Goal: Transaction & Acquisition: Purchase product/service

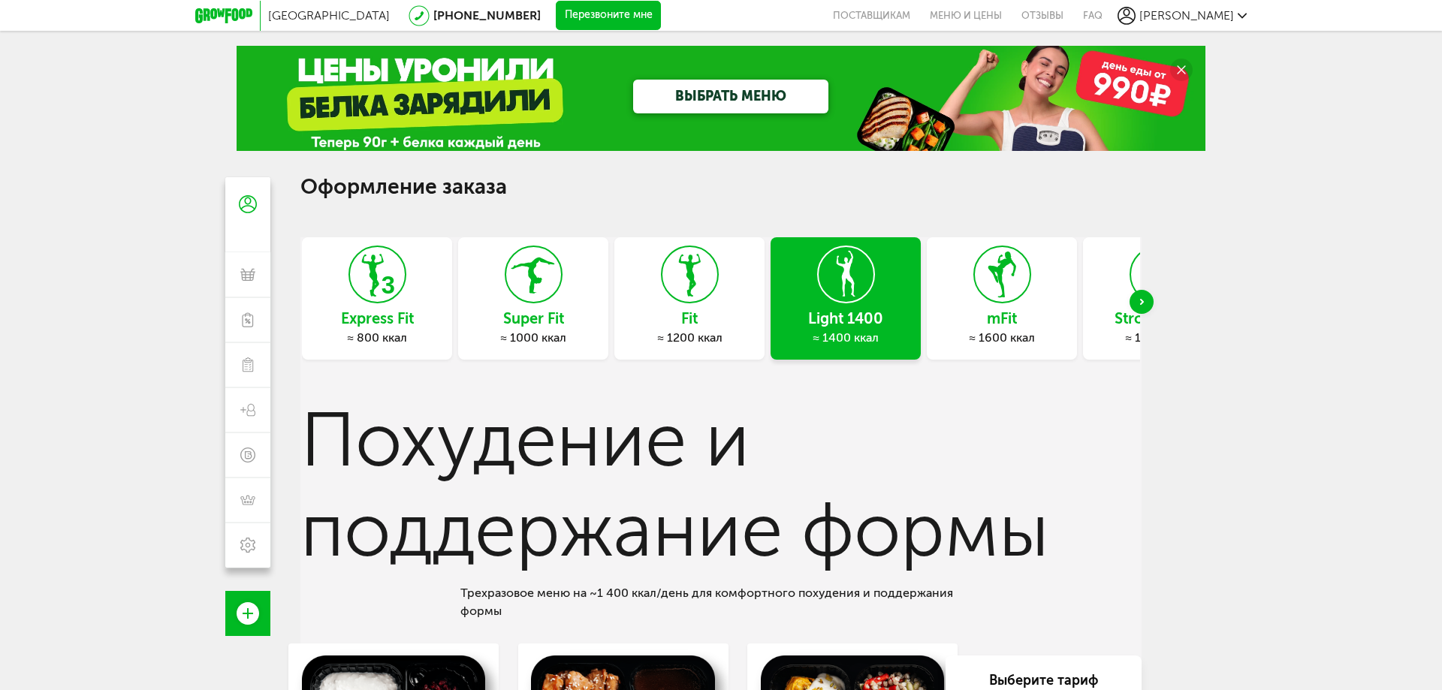
click at [1140, 302] on icon "Next slide" at bounding box center [1142, 302] width 4 height 6
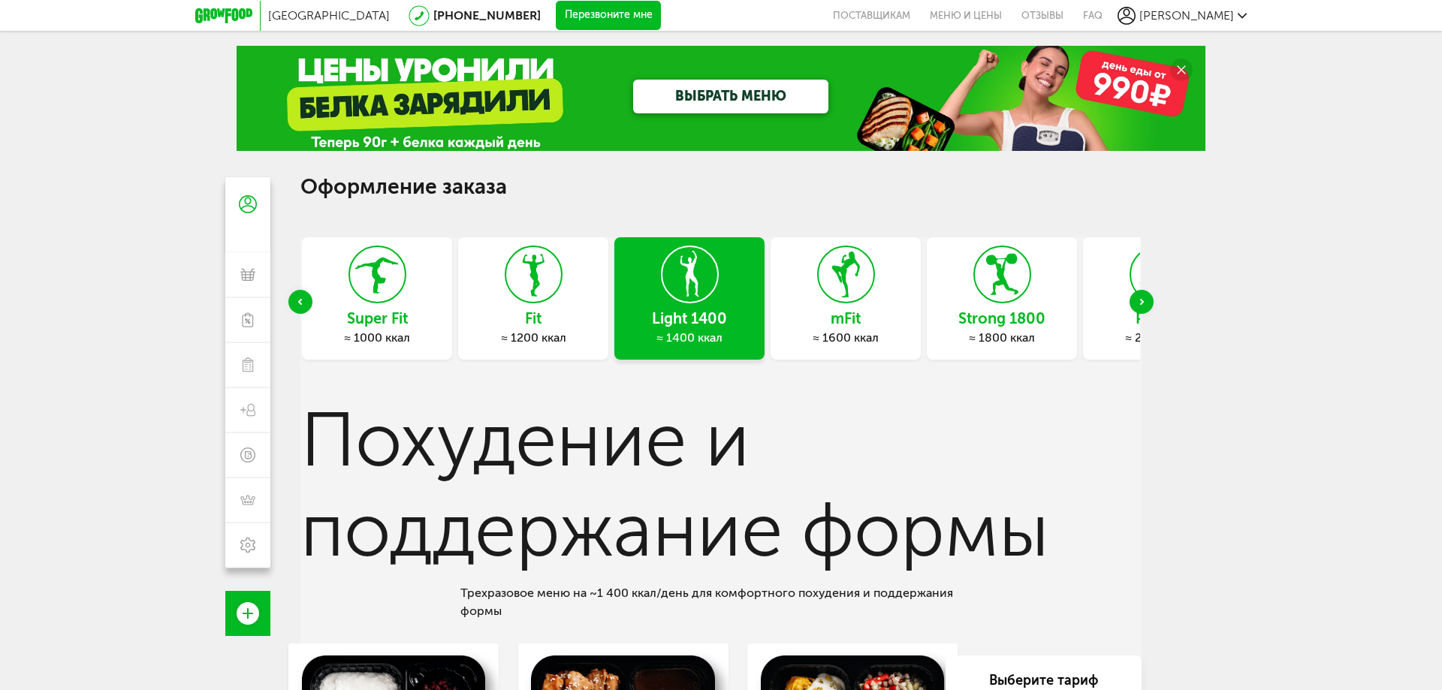
click at [1143, 306] on div "Next slide" at bounding box center [1142, 302] width 24 height 24
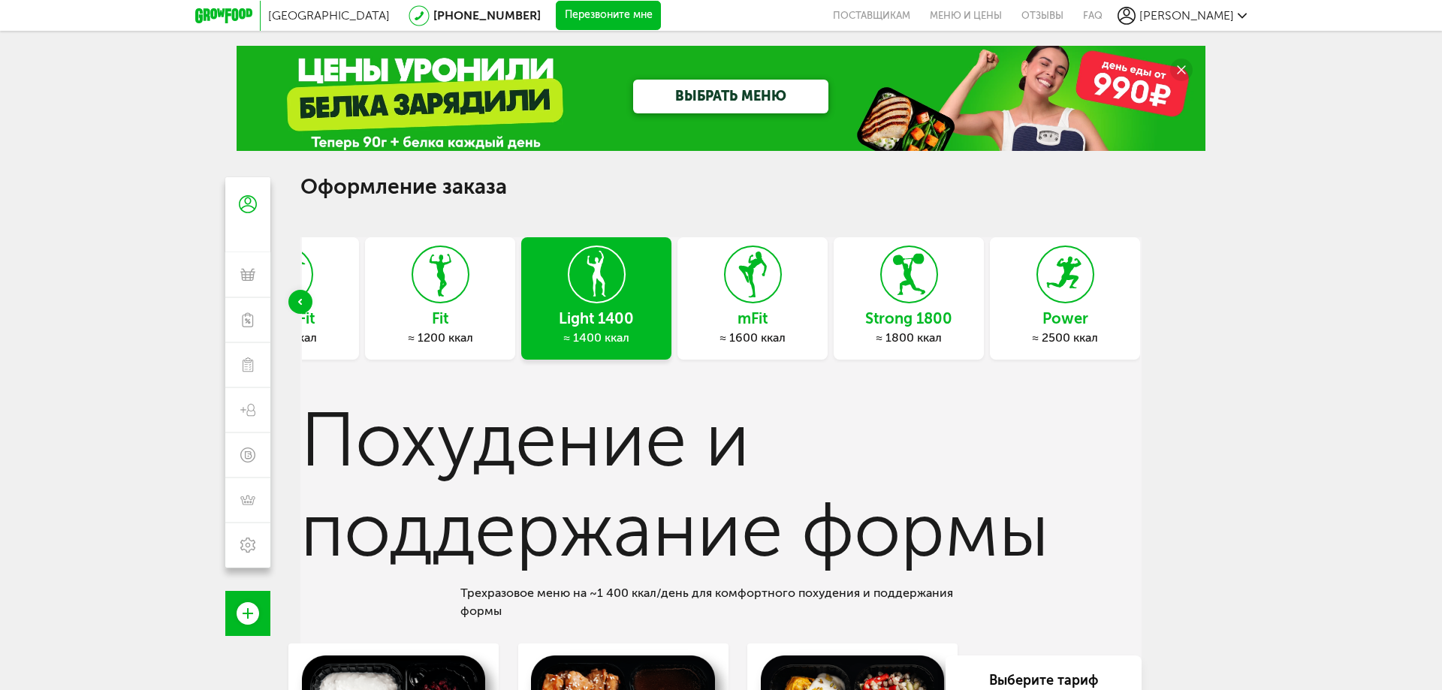
click at [904, 264] on use at bounding box center [909, 274] width 32 height 41
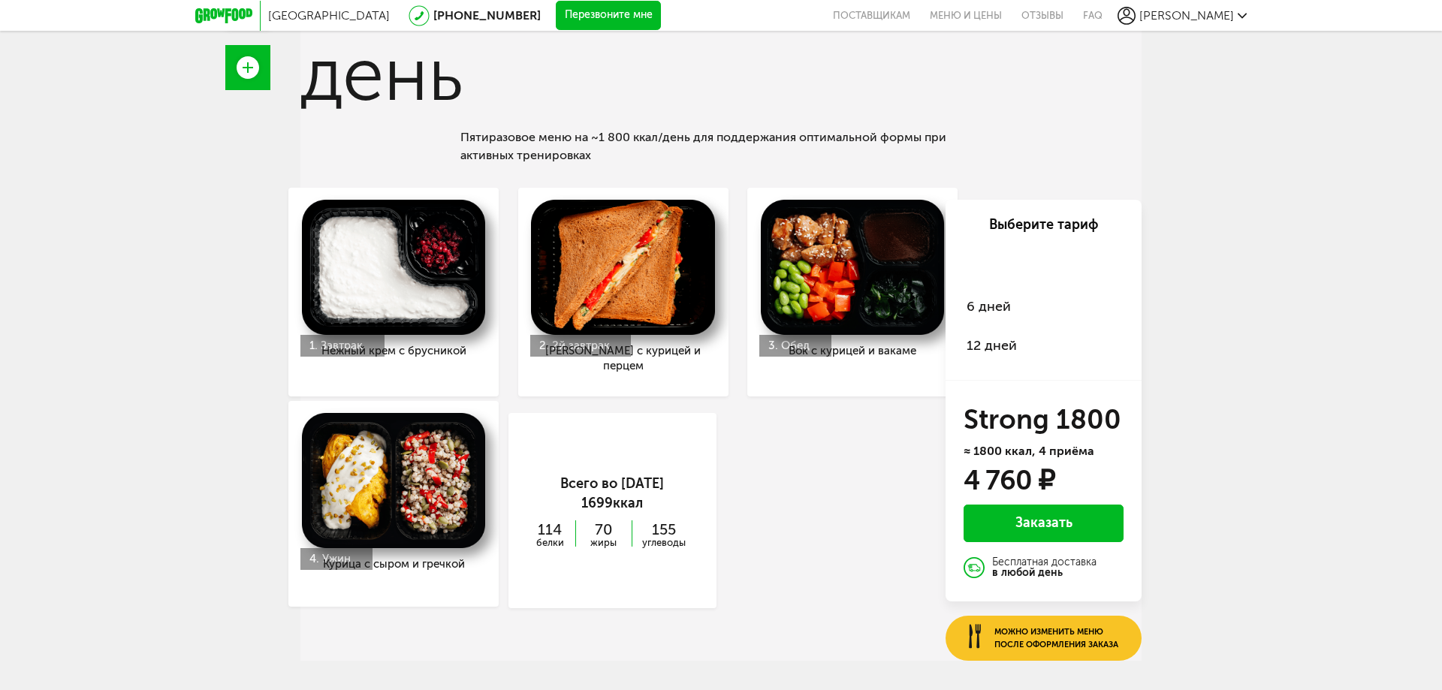
scroll to position [551, 0]
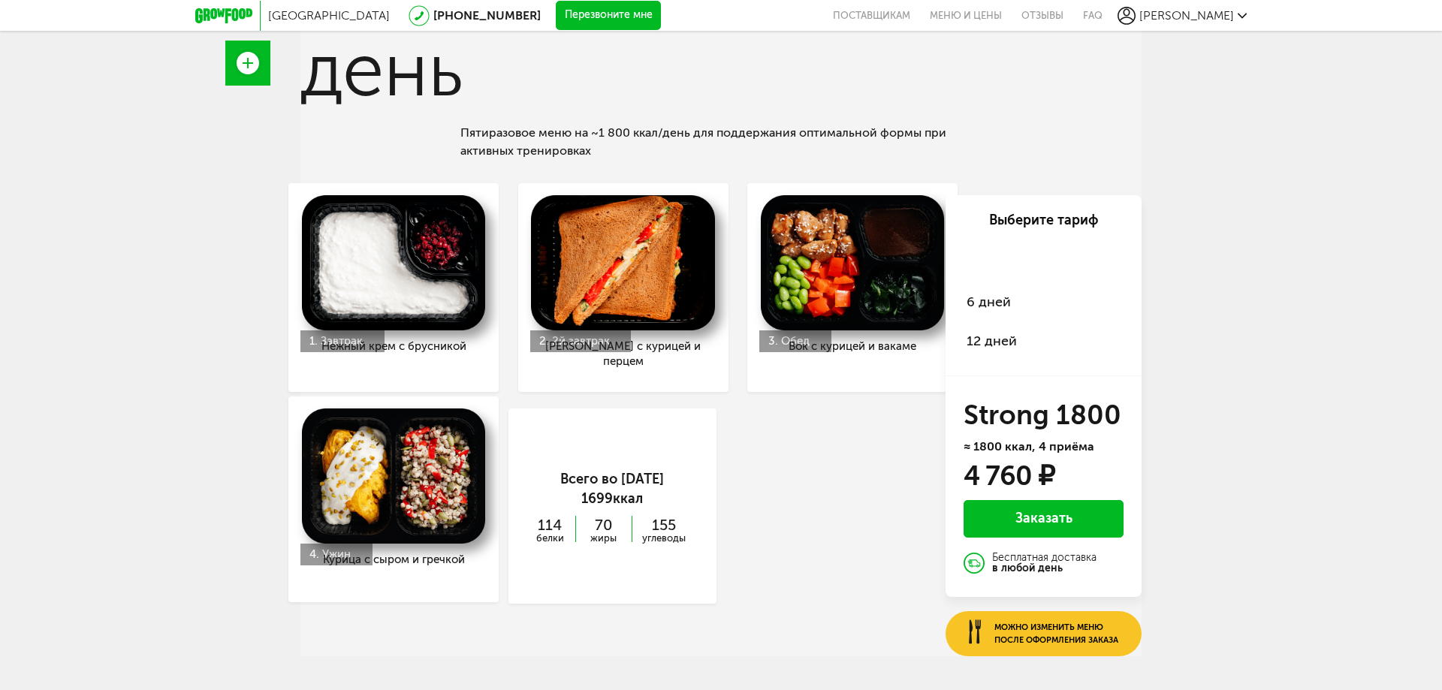
click at [1066, 527] on div "Заказать" at bounding box center [1044, 519] width 160 height 38
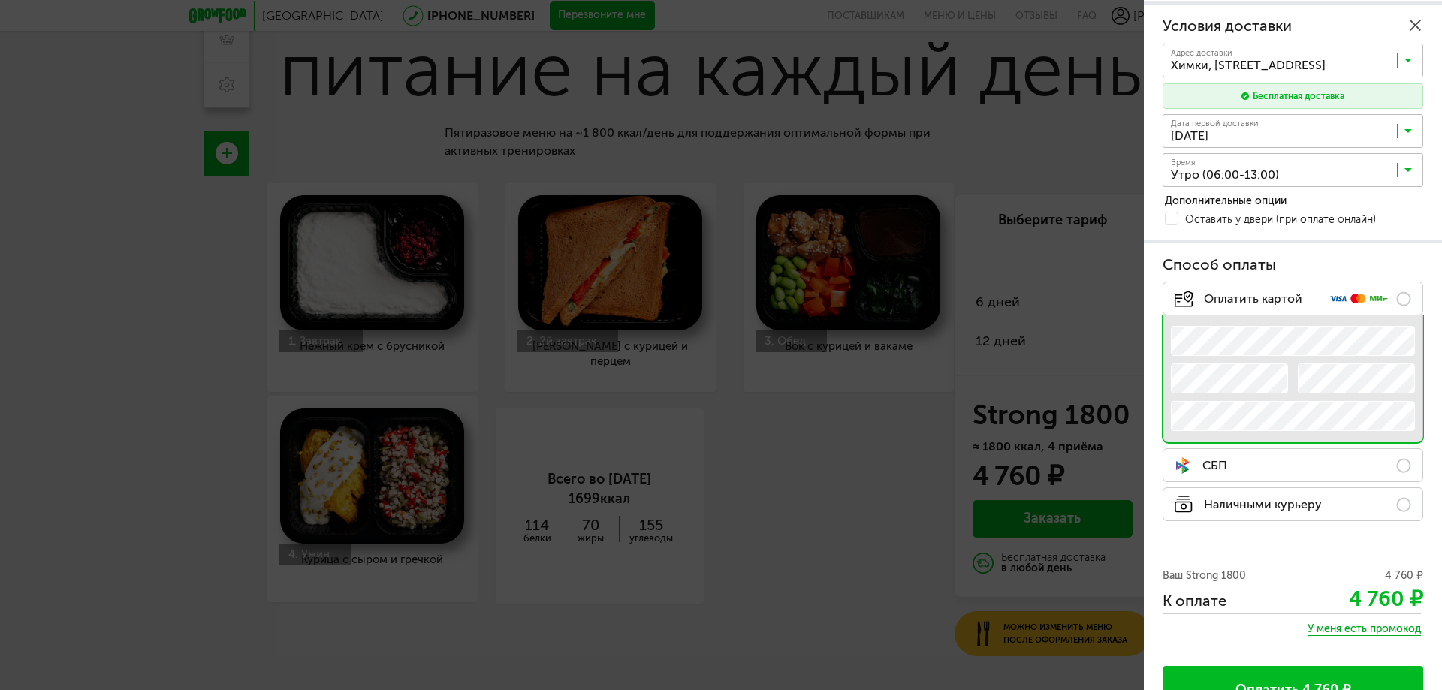
scroll to position [183, 0]
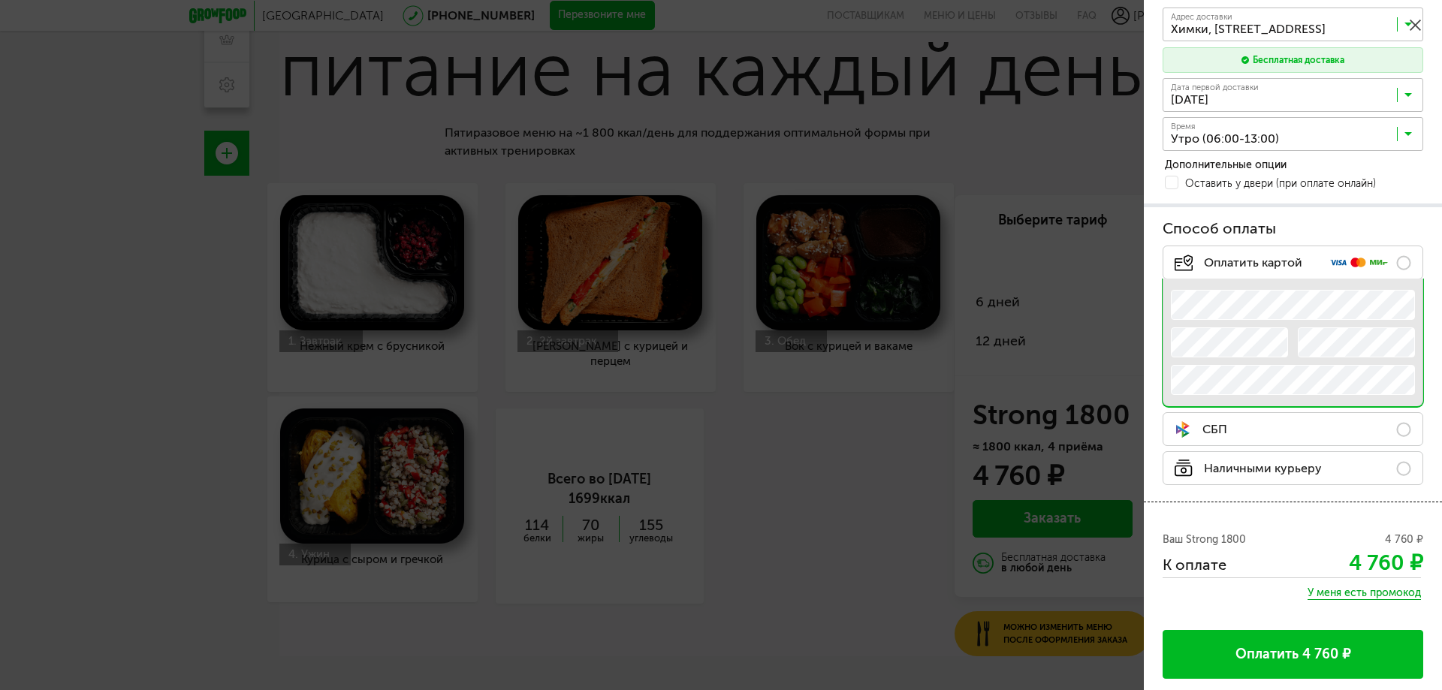
click at [1414, 25] on icon at bounding box center [1415, 25] width 11 height 11
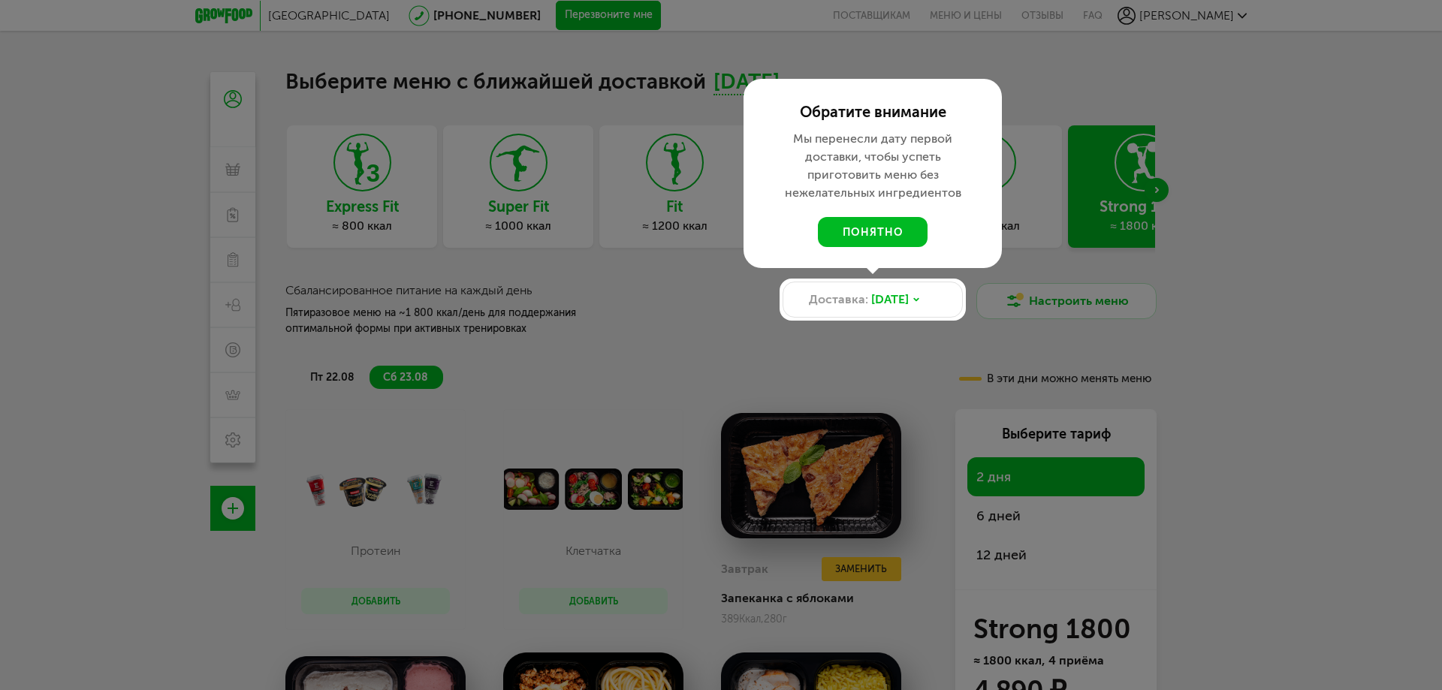
click at [1147, 88] on div at bounding box center [721, 345] width 1442 height 690
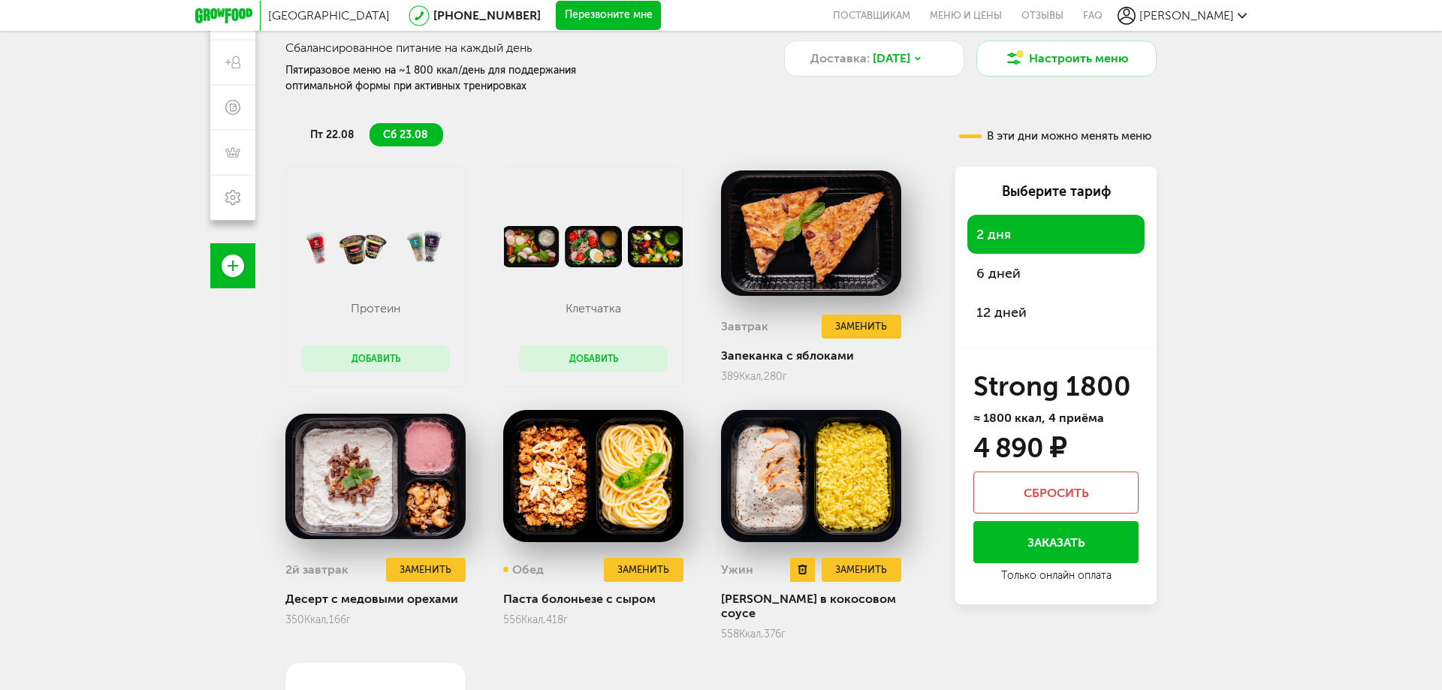
scroll to position [231, 0]
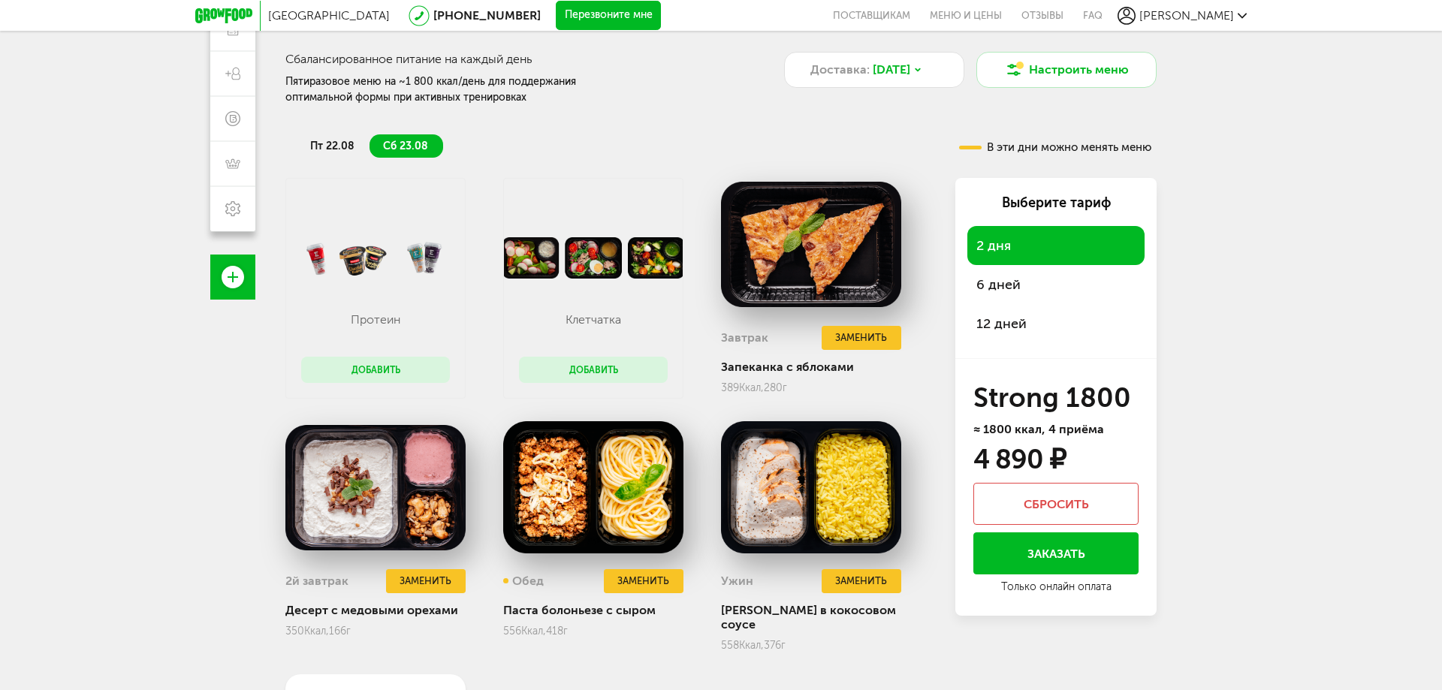
drag, startPoint x: 1009, startPoint y: 14, endPoint x: 937, endPoint y: 147, distance: 151.3
click at [1010, 15] on link "Меню и цены" at bounding box center [966, 15] width 92 height 31
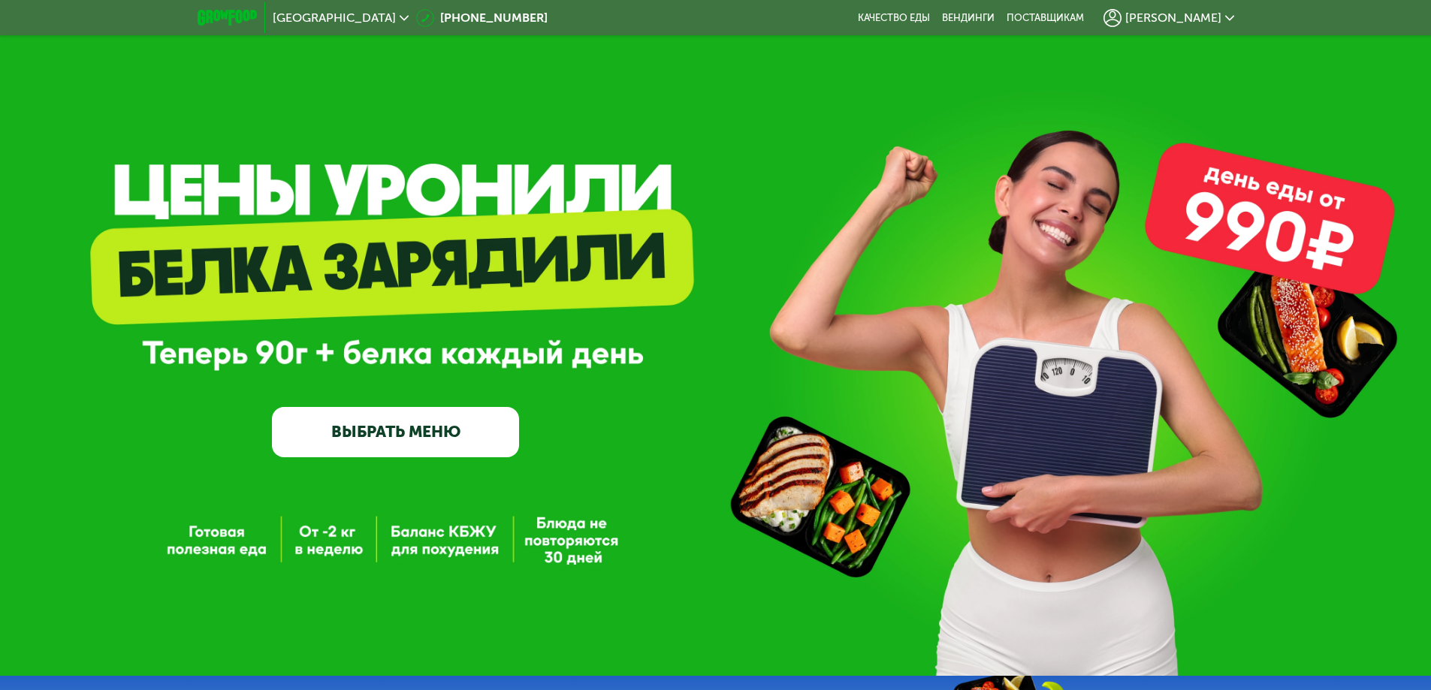
click at [376, 431] on link "ВЫБРАТЬ МЕНЮ" at bounding box center [395, 432] width 247 height 50
click at [421, 446] on link "ВЫБРАТЬ МЕНЮ" at bounding box center [395, 432] width 247 height 50
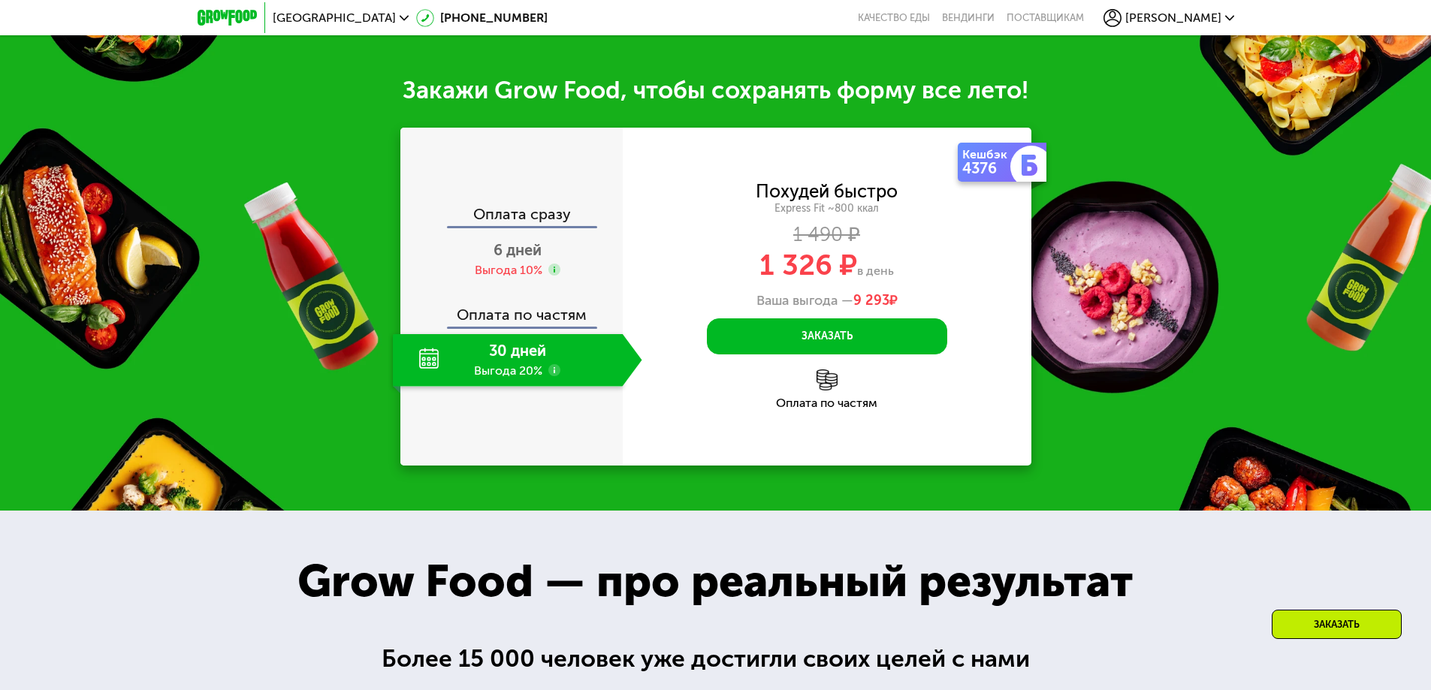
scroll to position [676, 0]
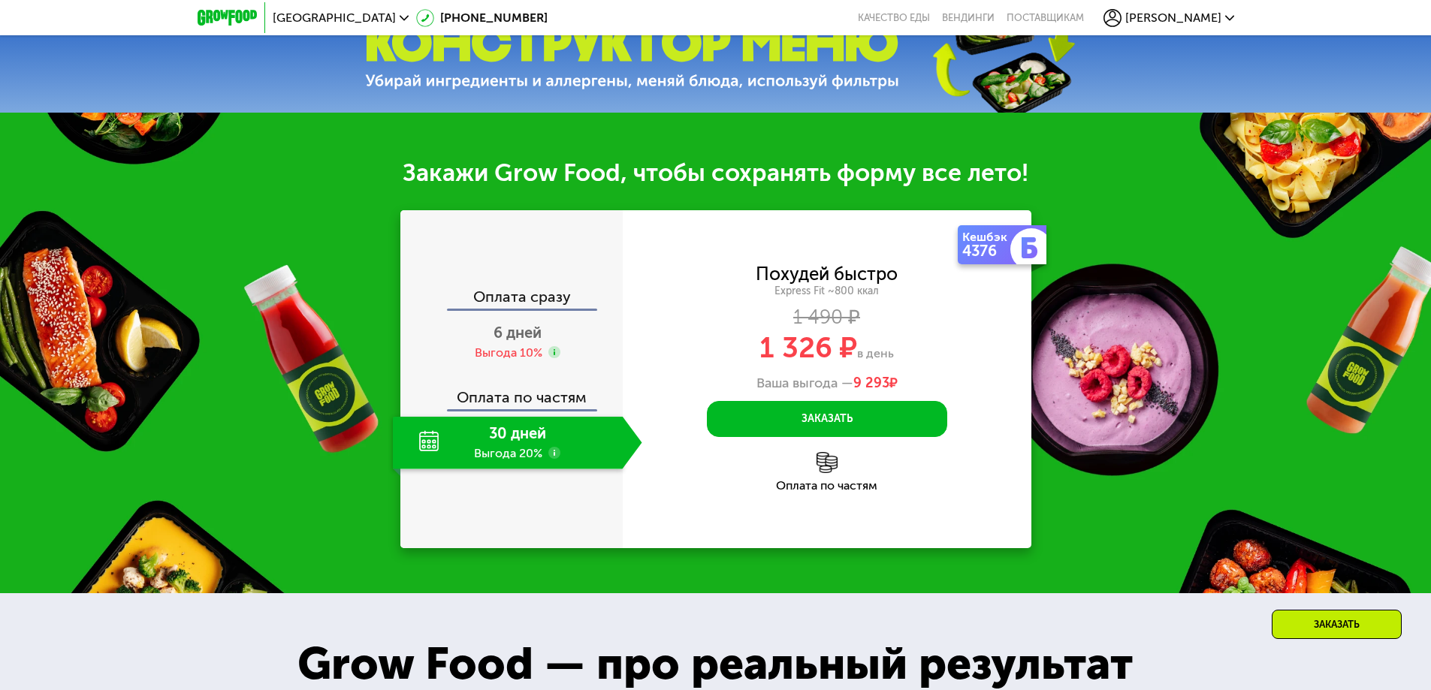
click at [442, 439] on div "30 дней Выгода 20%" at bounding box center [508, 443] width 230 height 53
click at [518, 443] on div "30 дней Выгода 20%" at bounding box center [508, 443] width 230 height 53
click at [520, 446] on div "30 дней Выгода 20%" at bounding box center [508, 443] width 230 height 53
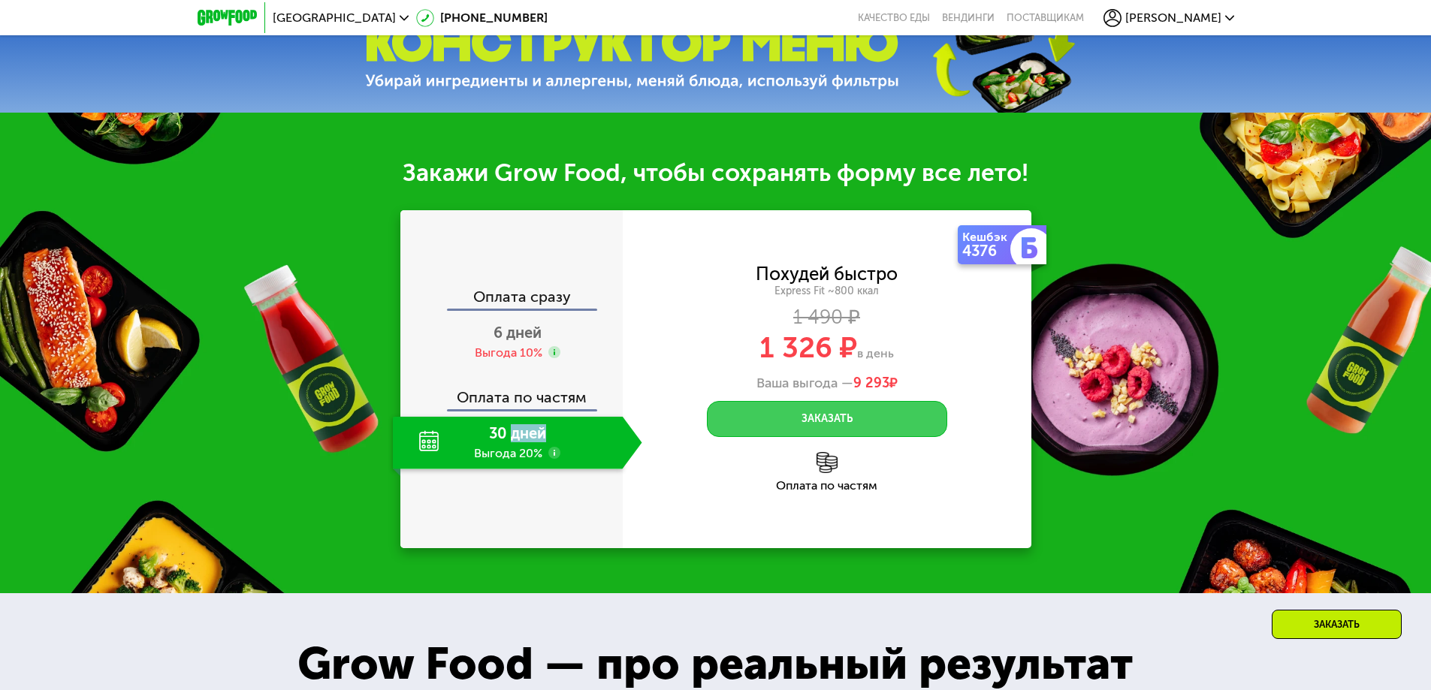
click at [871, 430] on button "Заказать" at bounding box center [827, 419] width 240 height 36
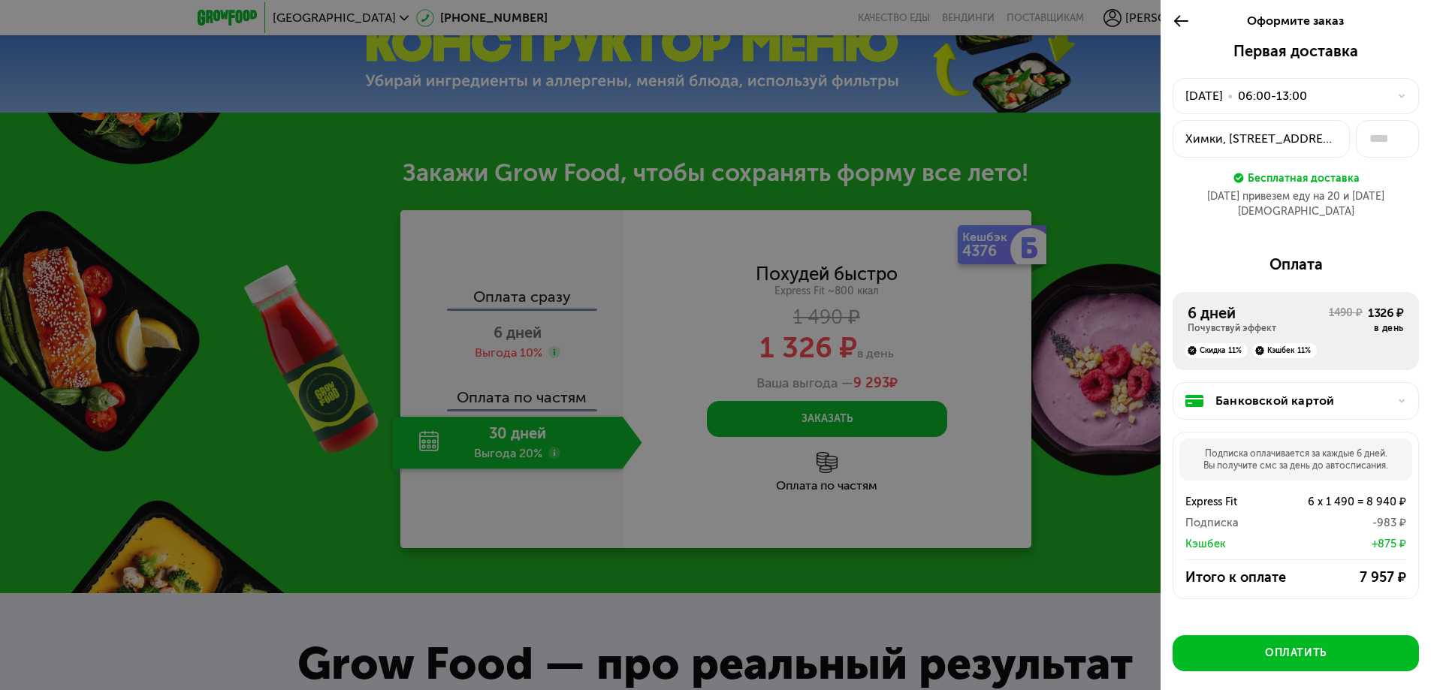
drag, startPoint x: 1180, startPoint y: 24, endPoint x: 719, endPoint y: 16, distance: 460.6
click at [1173, 24] on icon at bounding box center [1181, 21] width 17 height 18
